Goal: Transaction & Acquisition: Purchase product/service

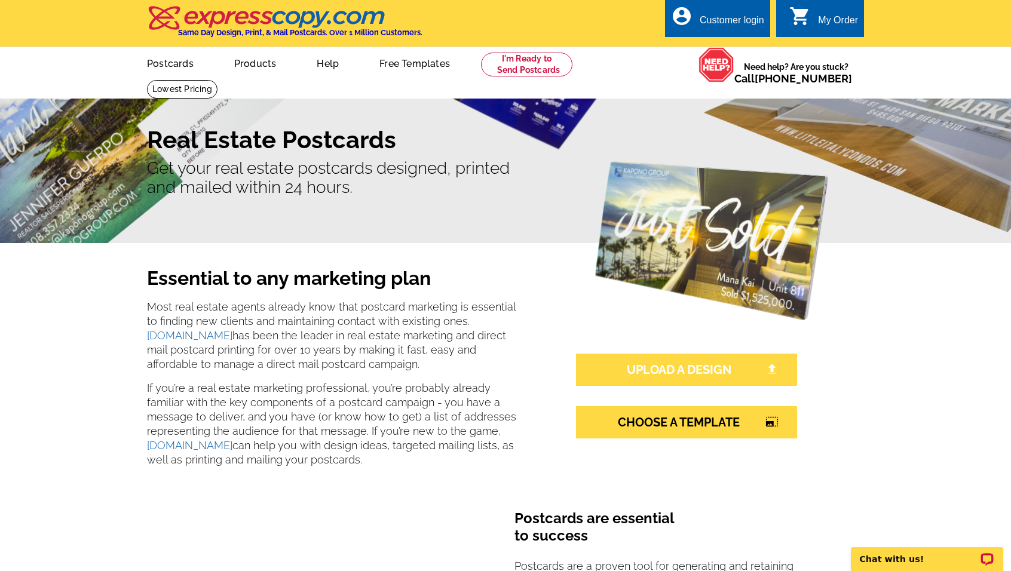
click at [635, 367] on link "UPLOAD A DESIGN" at bounding box center [686, 370] width 221 height 32
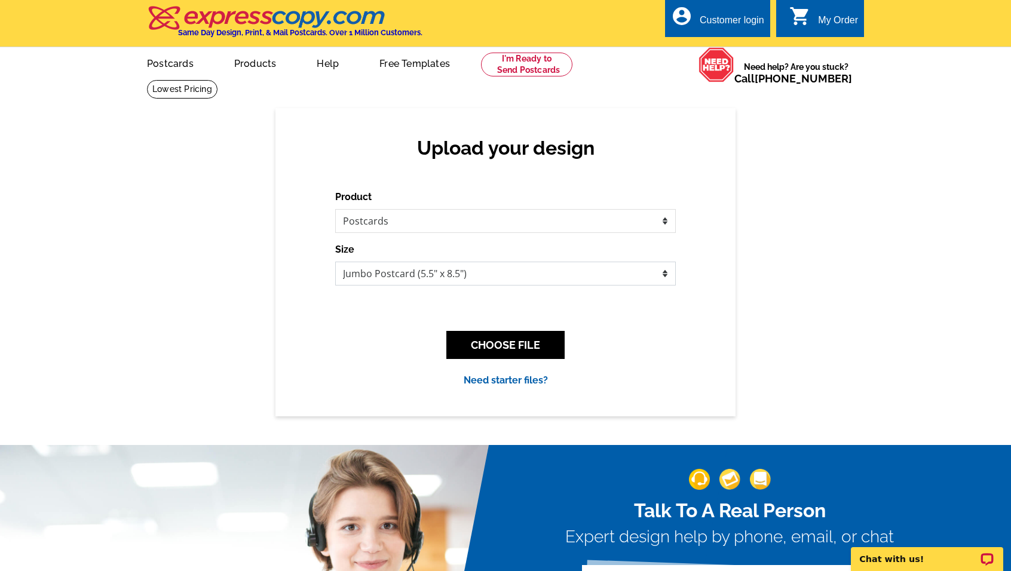
click at [668, 272] on select "Jumbo Postcard (5.5" x 8.5") Regular Postcard (4.25" x 5.6") Panoramic Postcard…" at bounding box center [505, 274] width 340 height 24
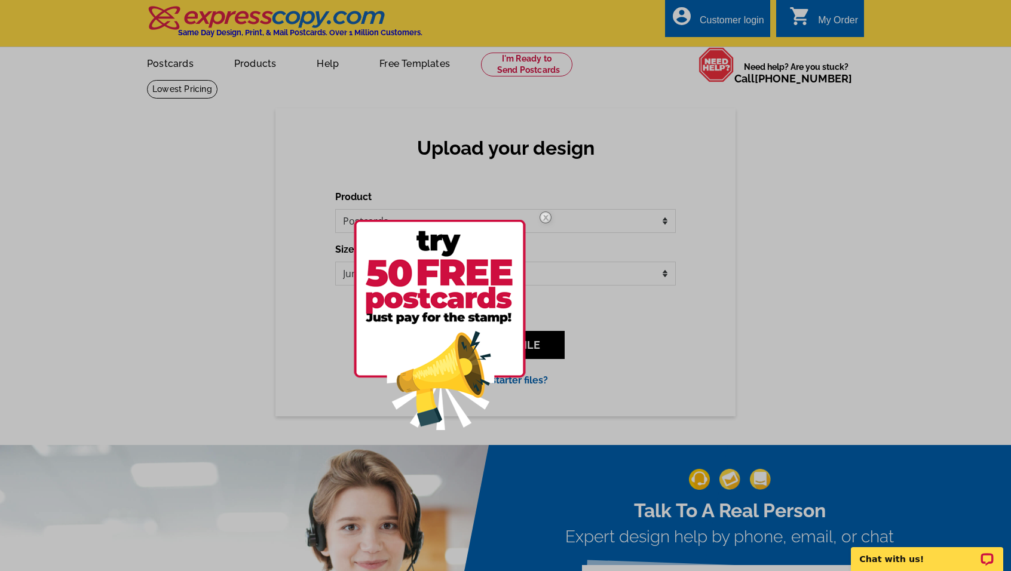
click at [836, 251] on div at bounding box center [505, 285] width 1011 height 571
click at [466, 313] on img at bounding box center [440, 325] width 172 height 210
